Goal: Information Seeking & Learning: Learn about a topic

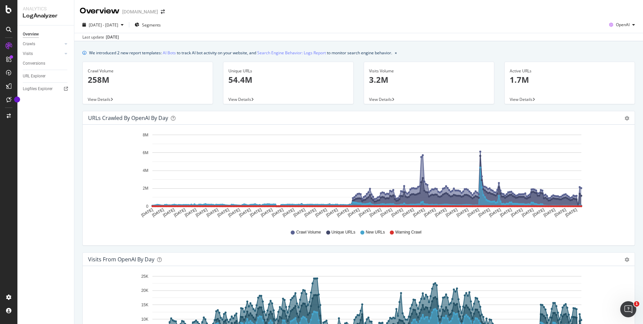
click at [207, 244] on div "Hold CMD (⌘) while clicking to filter the report. [DATE] [DATE] [DATE] [DATE] […" at bounding box center [359, 185] width 552 height 121
click at [59, 41] on div at bounding box center [59, 44] width 7 height 7
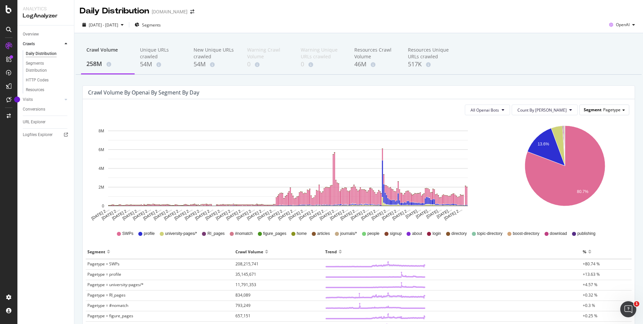
click at [603, 111] on span "Pagetype" at bounding box center [611, 110] width 17 height 6
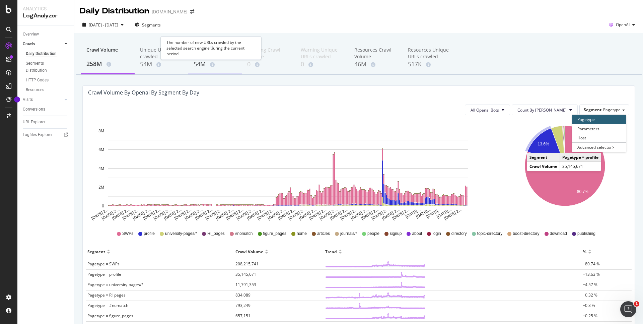
click at [211, 62] on div "54M" at bounding box center [215, 64] width 43 height 9
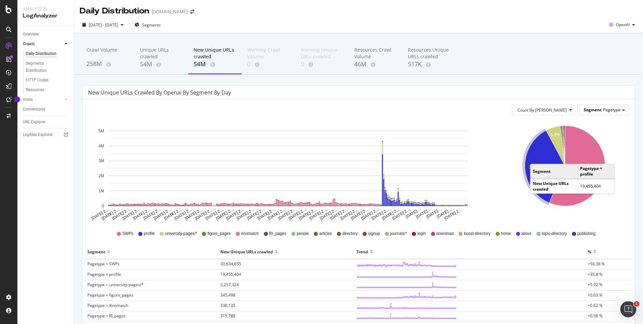
click at [603, 110] on span "Pagetype" at bounding box center [611, 110] width 17 height 6
click at [563, 112] on button "Count By [PERSON_NAME]" at bounding box center [545, 110] width 66 height 11
click at [603, 110] on span "Pagetype" at bounding box center [611, 110] width 17 height 6
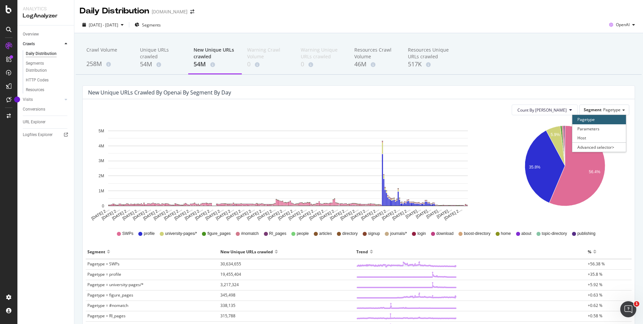
click at [491, 147] on div "[DATE] 2… [DATE] 2… [DATE] 2… [DATE] 2… [DATE] 2… [DATE] 2… [DATE] 2… [DATE] 2……" at bounding box center [290, 171] width 414 height 101
